Goal: Task Accomplishment & Management: Use online tool/utility

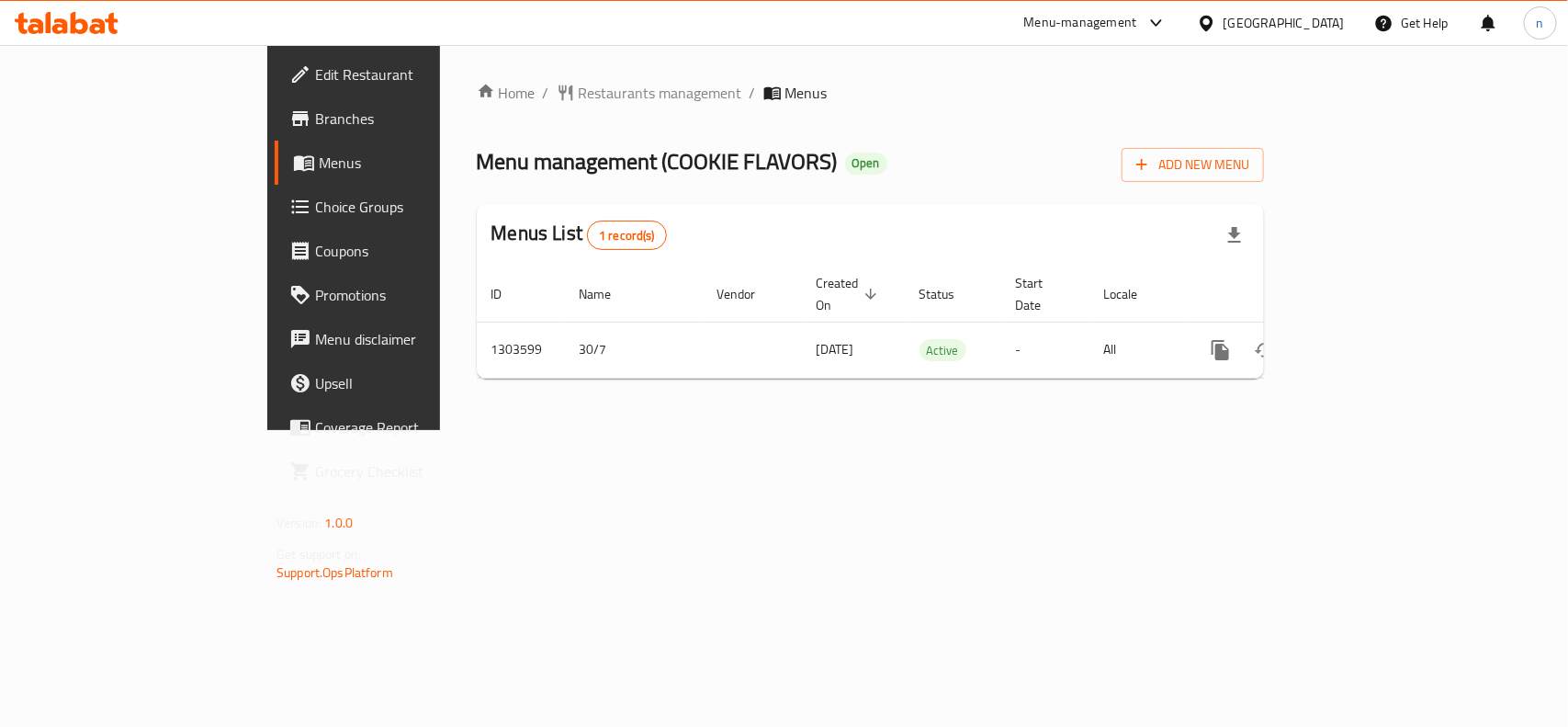
click at [315, 74] on span "Edit Restaurant" at bounding box center [415, 75] width 200 height 22
click at [315, 83] on span "Edit Restaurant" at bounding box center [415, 75] width 200 height 22
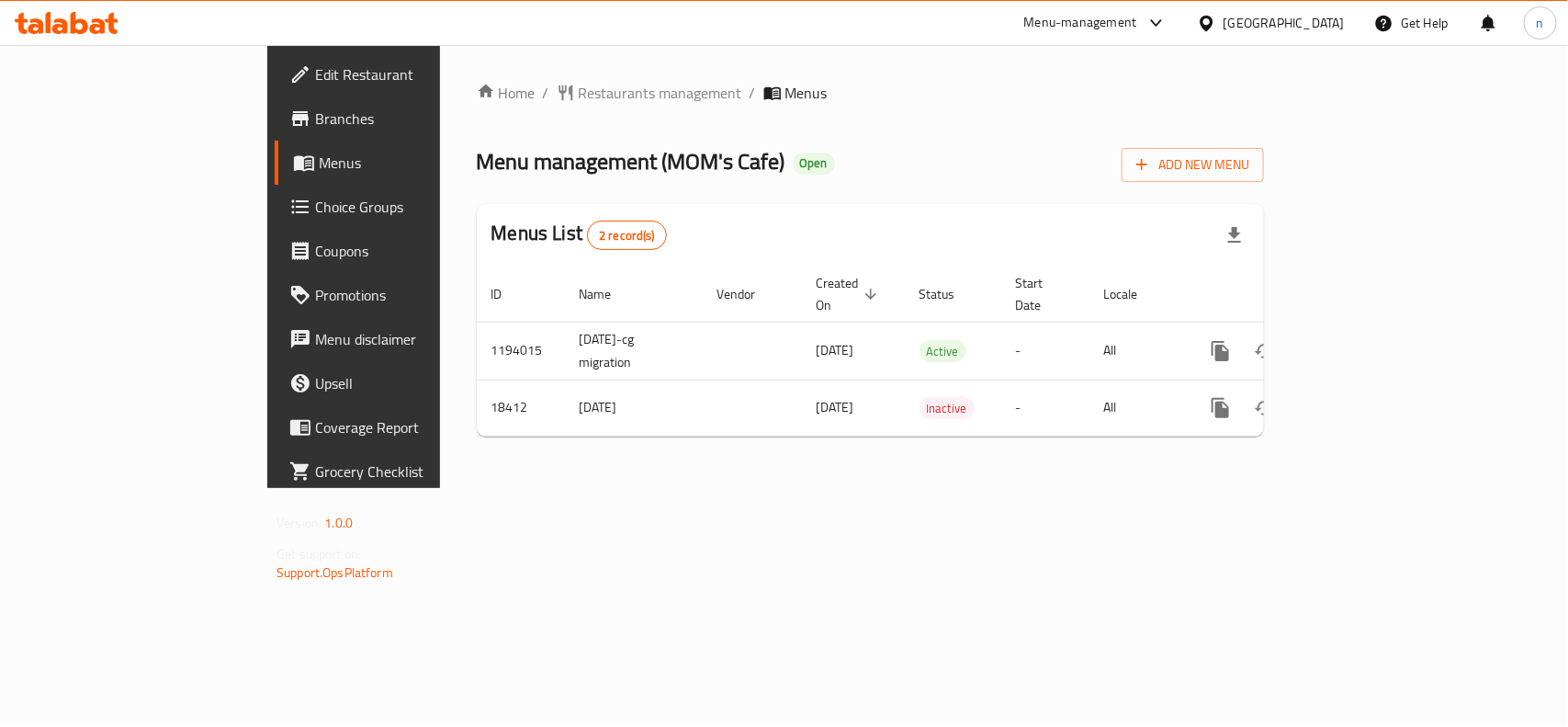
click at [315, 70] on span "Edit Restaurant" at bounding box center [415, 75] width 200 height 22
